Goal: Obtain resource: Download file/media

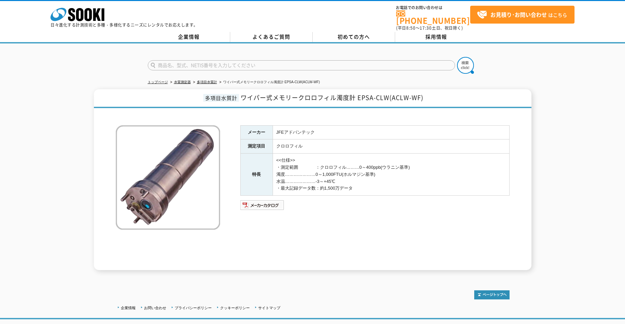
click at [246, 60] on input "text" at bounding box center [301, 65] width 307 height 10
type input "透視度"
click at [457, 57] on button at bounding box center [465, 65] width 17 height 17
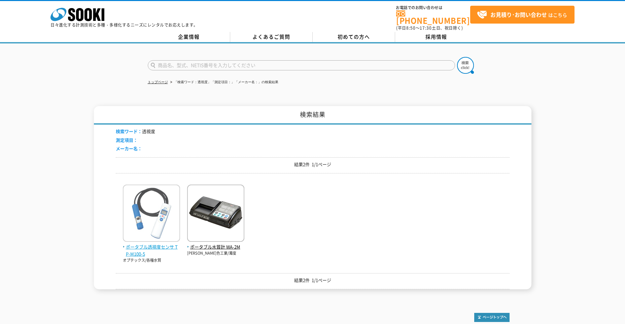
click at [157, 215] on img at bounding box center [151, 213] width 57 height 59
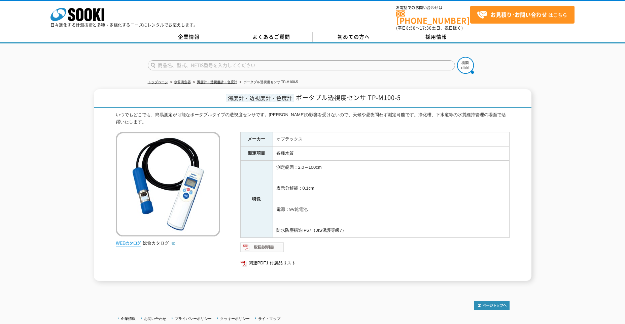
click at [261, 242] on img at bounding box center [262, 247] width 44 height 11
click at [275, 258] on link "関連PDF1 付属品リスト" at bounding box center [374, 262] width 269 height 9
click at [153, 240] on link "総合カタログ" at bounding box center [159, 242] width 33 height 5
